Goal: Find specific page/section: Find specific page/section

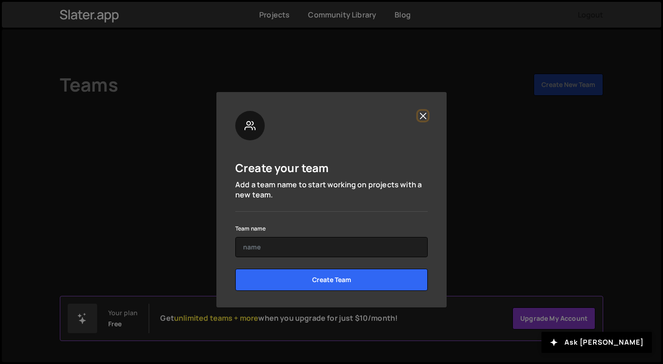
click at [427, 114] on button "Close" at bounding box center [423, 116] width 10 height 10
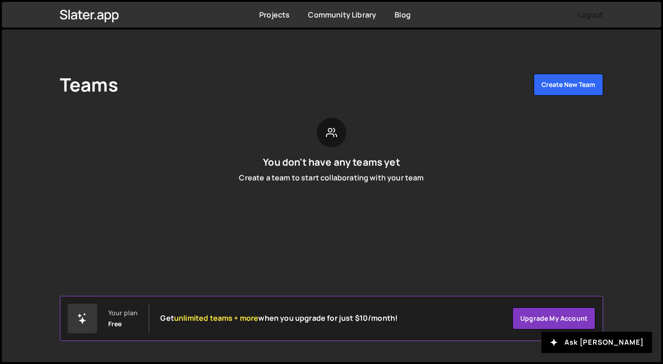
click at [259, 13] on div "Projects [GEOGRAPHIC_DATA] Blog Logout" at bounding box center [331, 15] width 571 height 26
click at [277, 14] on link "Projects" at bounding box center [274, 15] width 30 height 10
